Goal: Transaction & Acquisition: Obtain resource

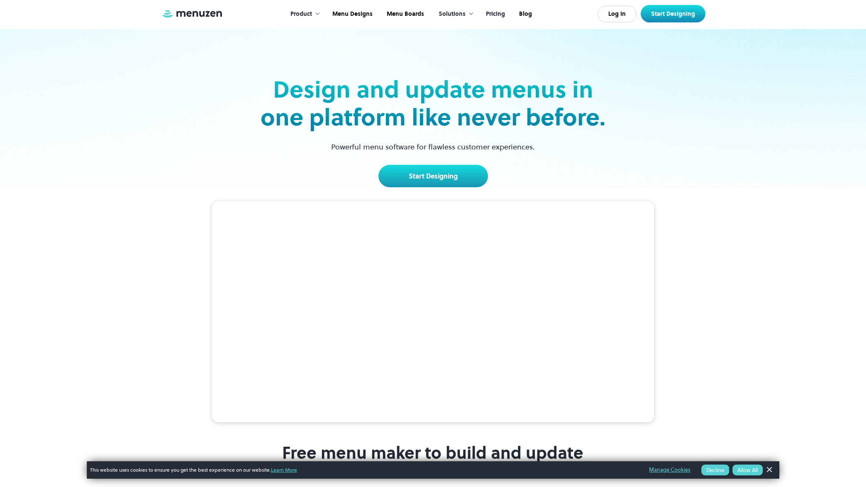
click at [501, 15] on link "Pricing" at bounding box center [494, 14] width 33 height 26
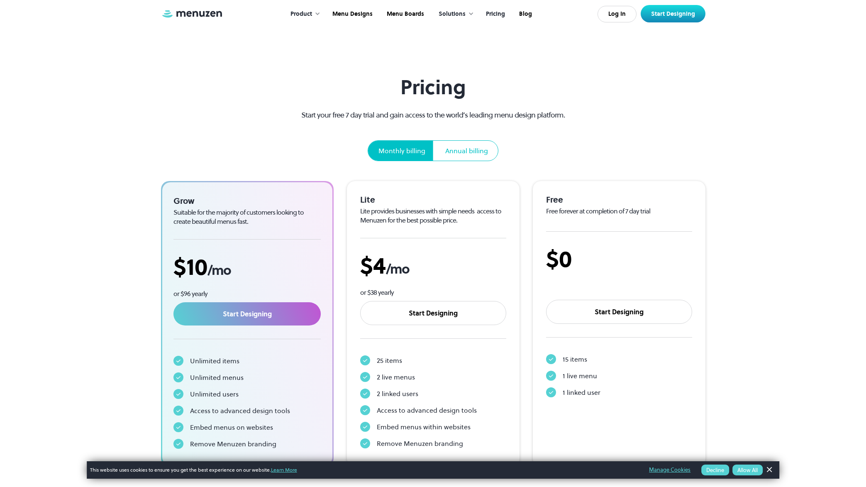
scroll to position [42, 0]
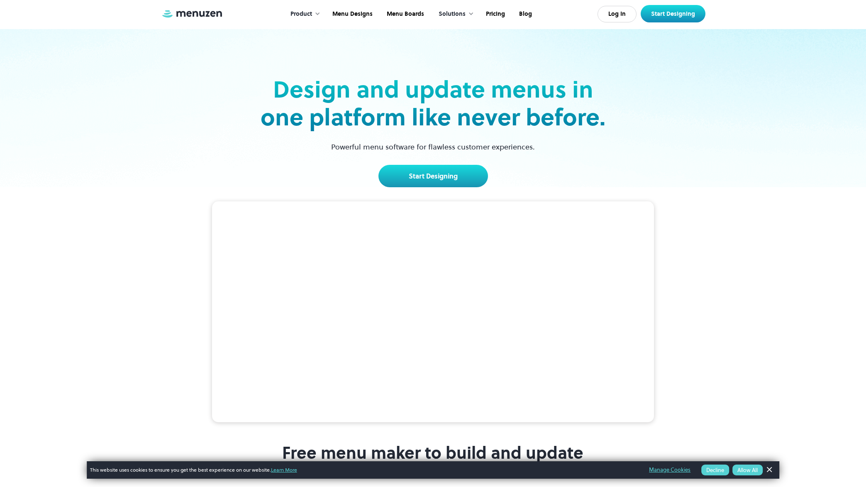
scroll to position [125, 0]
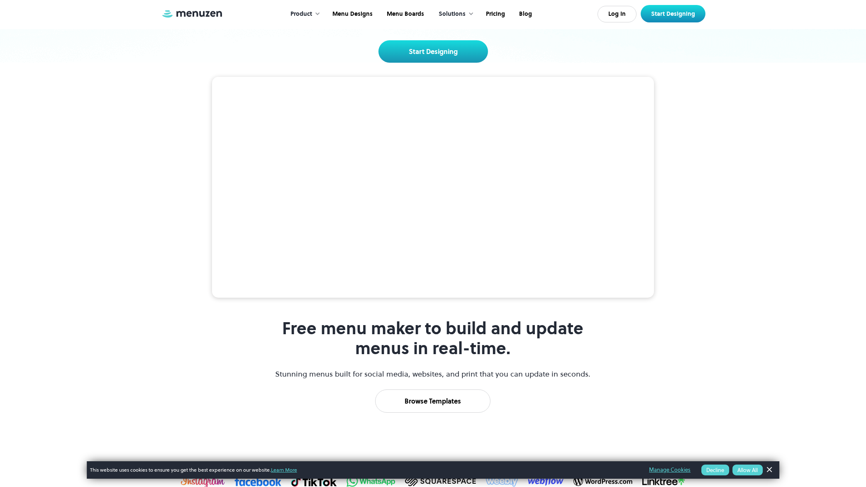
click at [742, 469] on button "Allow All" at bounding box center [748, 470] width 30 height 11
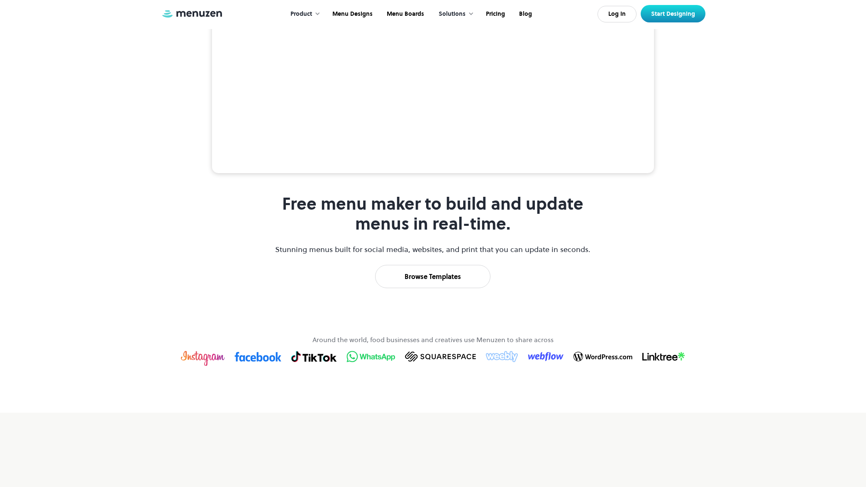
scroll to position [332, 0]
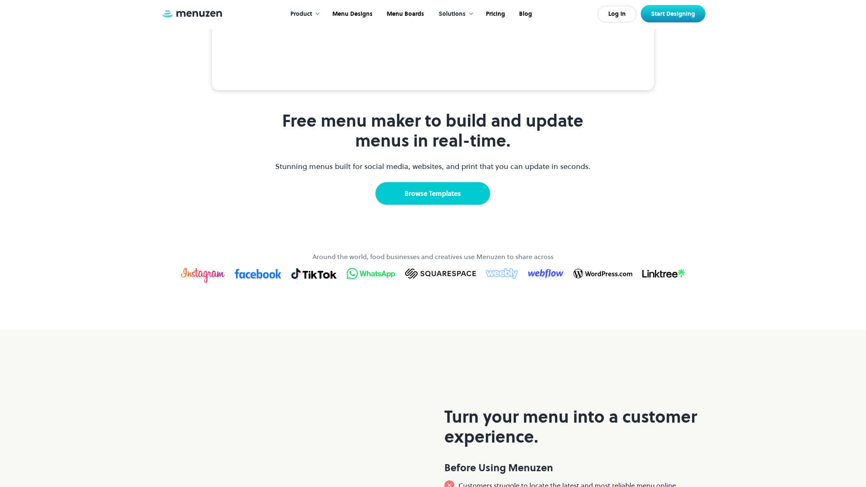
click at [464, 205] on link "Browse Templates" at bounding box center [432, 193] width 115 height 23
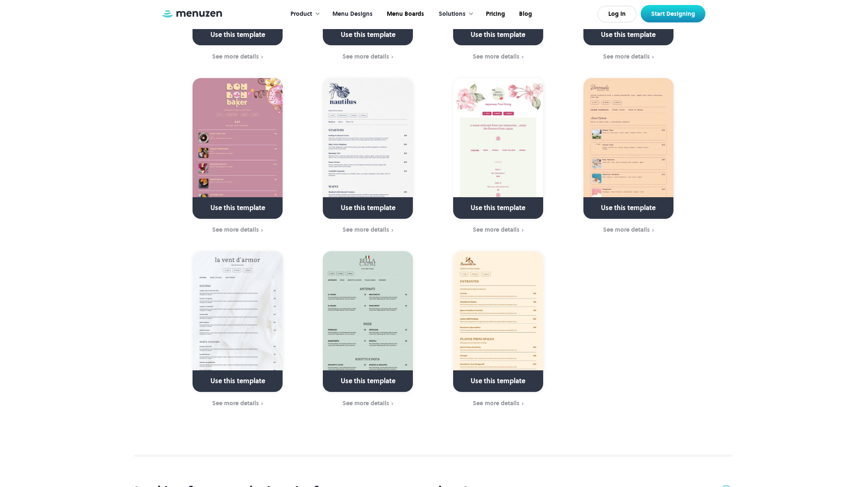
scroll to position [2699, 0]
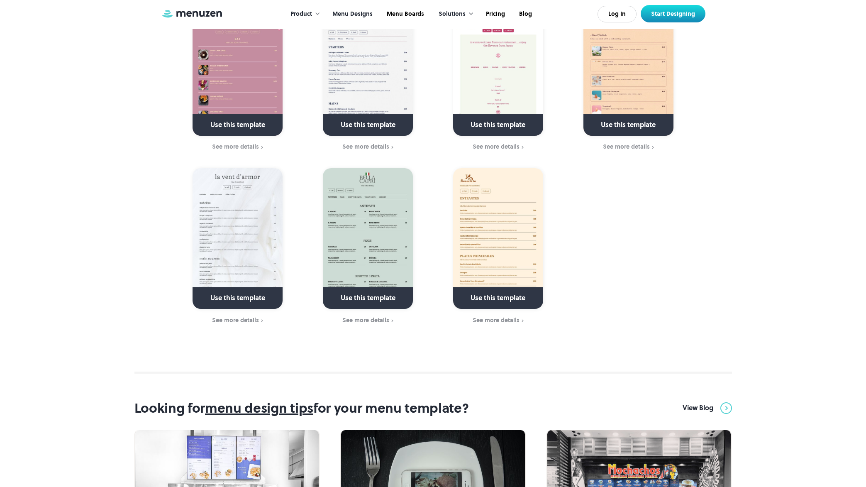
click at [474, 218] on img at bounding box center [498, 238] width 90 height 141
